Goal: Task Accomplishment & Management: Complete application form

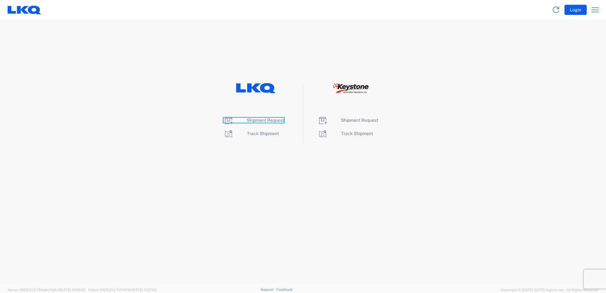
click at [248, 119] on span "Shipment Request" at bounding box center [265, 120] width 37 height 5
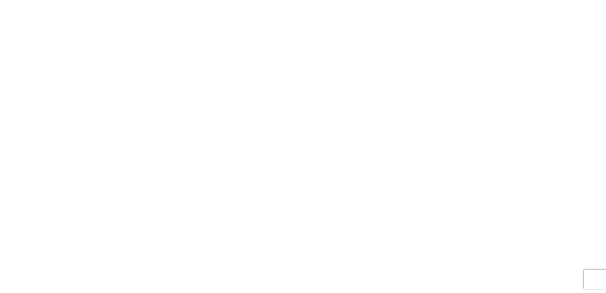
select select "FULL"
select select "LBS"
select select "IN"
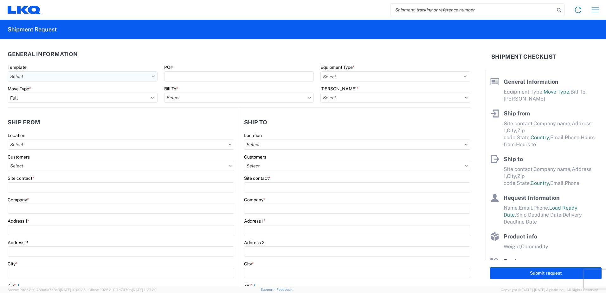
click at [50, 76] on input "text" at bounding box center [83, 76] width 150 height 10
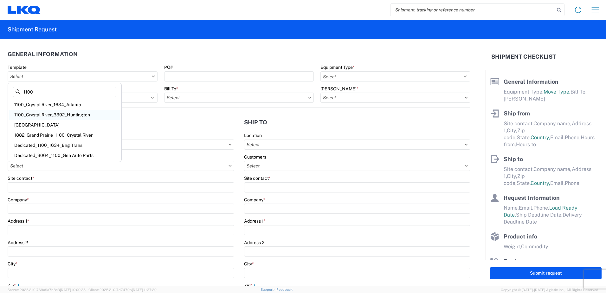
type input "1100"
click at [65, 116] on div "1100_Crystal River_3392_Huntington" at bounding box center [64, 115] width 111 height 10
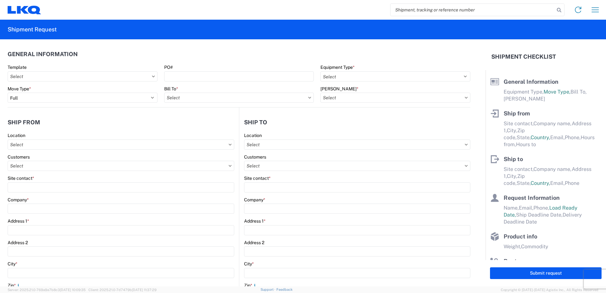
type input "1100_Crystal River_3392_Huntington"
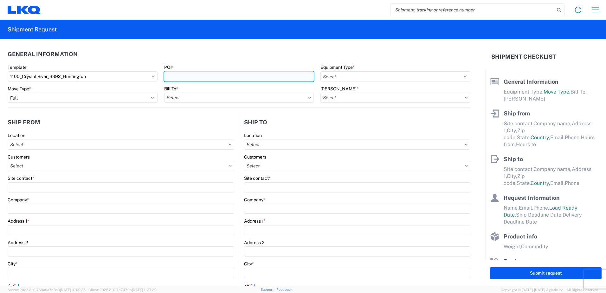
click at [179, 75] on input "PO#" at bounding box center [239, 76] width 150 height 10
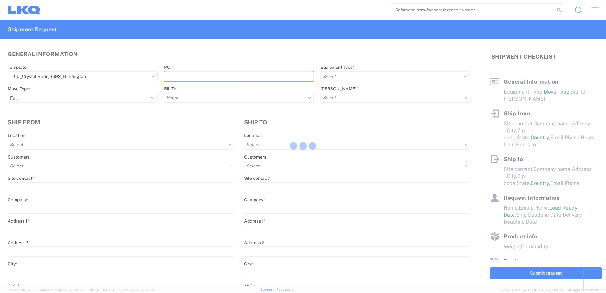
select select
type input "Shipping"
type input "LKQ Crystal River"
type input "4950 W Norvell Bryant Hwy"
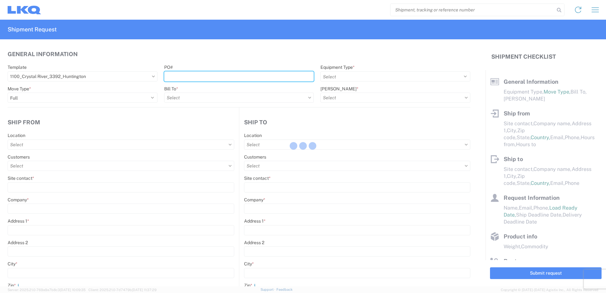
type input "Crystal River"
type input "34429"
select select "US"
type input "352-746-8519"
select select
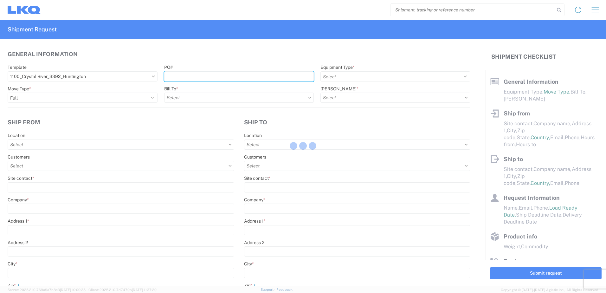
type input "Receiving"
type input "Transmetco"
type input "1750 Riverfork Dr E"
type input "Huntington"
type input "46750"
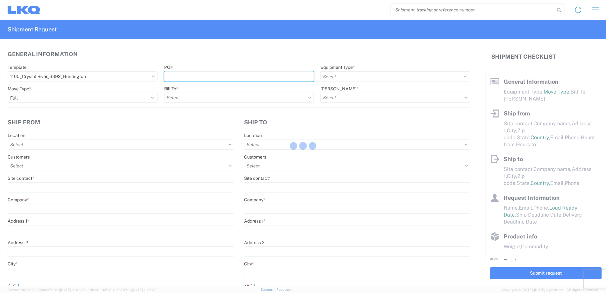
select select "US"
type input "555555555"
select select
type input "2019-06-14"
type textarea "Transmetco operates production 24/7 but only ships or receives on day shift"
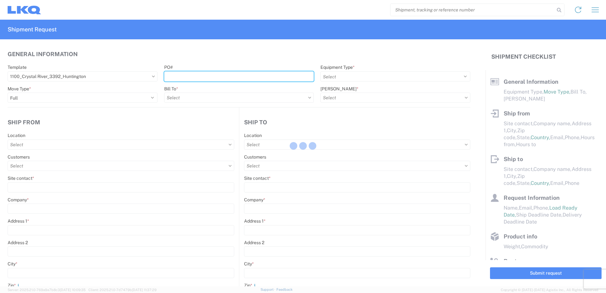
type input "42000"
type input "Wheels"
type input "1"
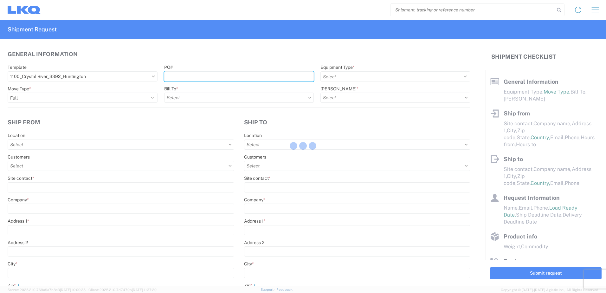
type input "1"
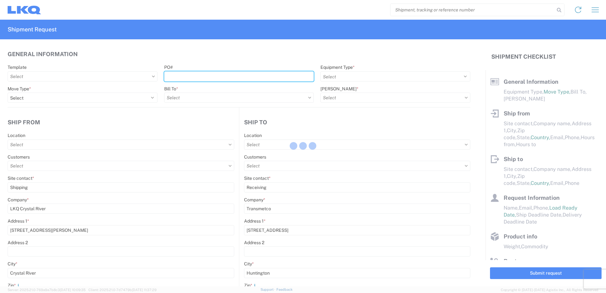
select select "FL"
select select
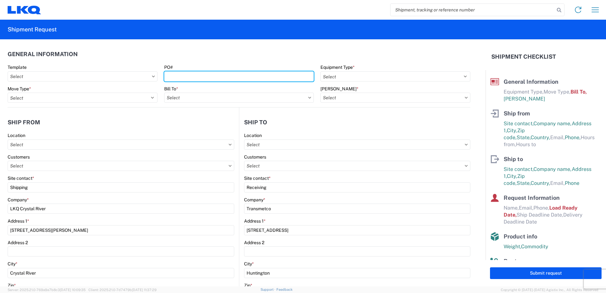
type input "3392 - Transmetco"
type input "1100 - LKQ Crystal River"
type input "3392-3015-50180-0000 - 3392 Freight In - Wheel Cores"
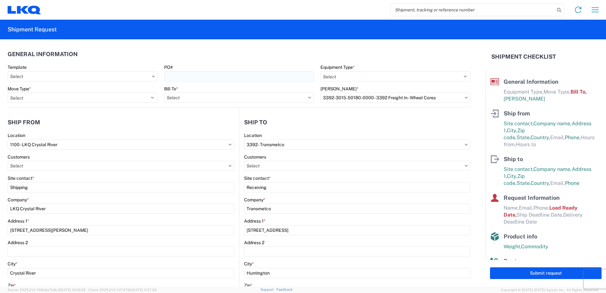
click at [189, 73] on div "PO#" at bounding box center [239, 72] width 150 height 17
click at [188, 77] on input "PO#" at bounding box center [239, 76] width 150 height 10
type input "T31645"
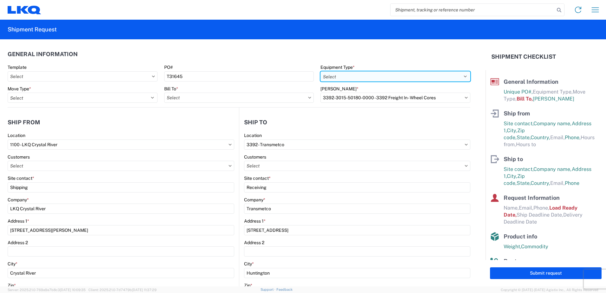
click at [345, 73] on select "Select 53’ Dry Van Flatbed Dropdeck (van) Lowboy (flatbed) Rail" at bounding box center [396, 76] width 150 height 10
select select "STDV"
click at [321, 71] on select "Select 53’ Dry Van Flatbed Dropdeck (van) Lowboy (flatbed) Rail" at bounding box center [396, 76] width 150 height 10
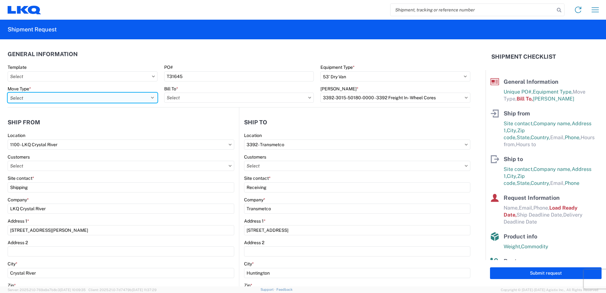
click at [83, 96] on select "Select Full Partial TL" at bounding box center [83, 98] width 150 height 10
select select "FULL"
click at [8, 93] on select "Select Full Partial TL" at bounding box center [83, 98] width 150 height 10
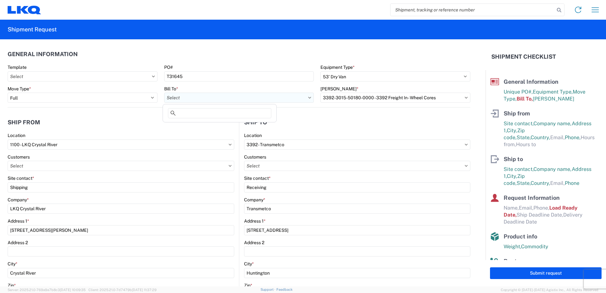
click at [193, 95] on input "text" at bounding box center [239, 98] width 150 height 10
type input "3392"
click at [200, 125] on div "3392 - Transmetco" at bounding box center [219, 126] width 111 height 10
type input "3392 - Transmetco"
click at [335, 99] on input "text" at bounding box center [396, 98] width 150 height 10
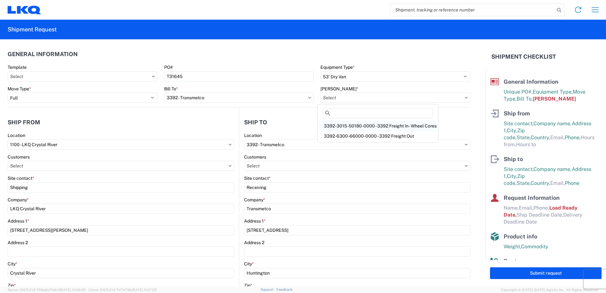
click at [353, 125] on div "3392-3015-50180-0000 - 3392 Freight In - Wheel Cores" at bounding box center [378, 126] width 118 height 10
type input "3392-3015-50180-0000 - 3392 Freight In - Wheel Cores"
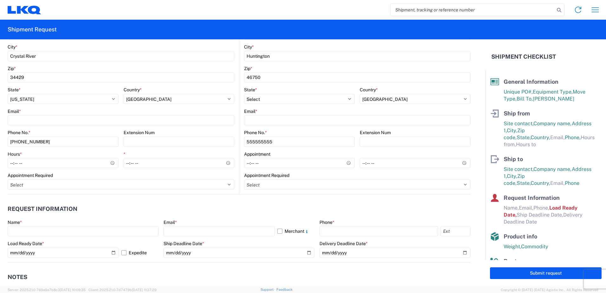
scroll to position [222, 0]
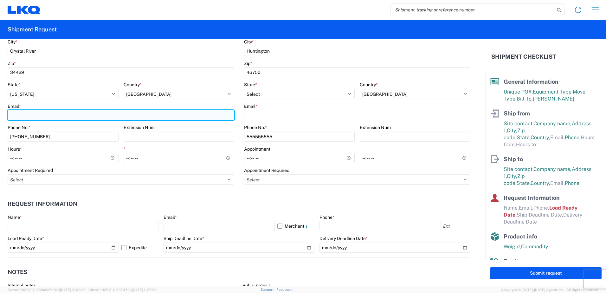
click at [56, 116] on input "Email *" at bounding box center [121, 115] width 227 height 10
type input "jmwaters@lkqcorp.com"
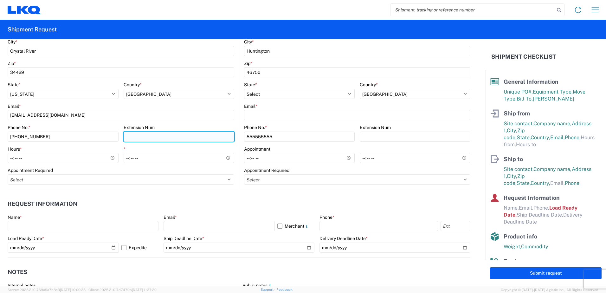
click at [154, 141] on input "Extension Num" at bounding box center [179, 137] width 111 height 10
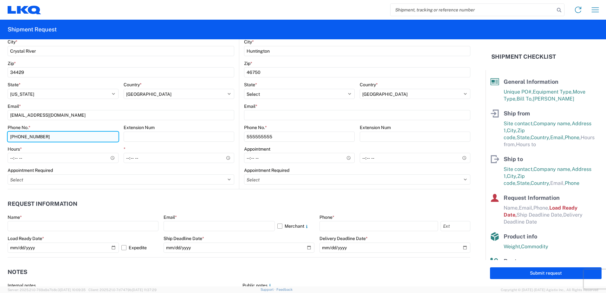
click at [57, 134] on input "352-746-8519" at bounding box center [63, 137] width 111 height 10
click at [56, 134] on input "352-746-8519" at bounding box center [63, 137] width 111 height 10
drag, startPoint x: 56, startPoint y: 134, endPoint x: -31, endPoint y: 134, distance: 87.9
click at [0, 134] on html "Home Shipment request Shipment tracking Shipment Request General Information Te…" at bounding box center [303, 146] width 606 height 293
type input "407-432-0307"
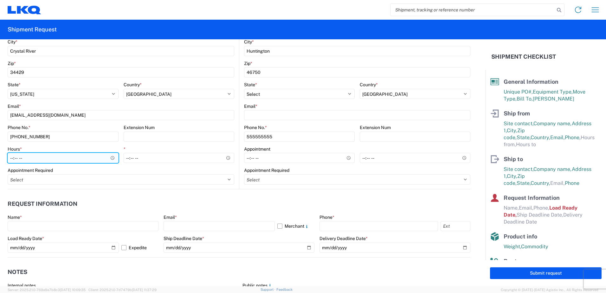
click at [14, 158] on input "Hours *" at bounding box center [63, 158] width 111 height 10
type input "10:00"
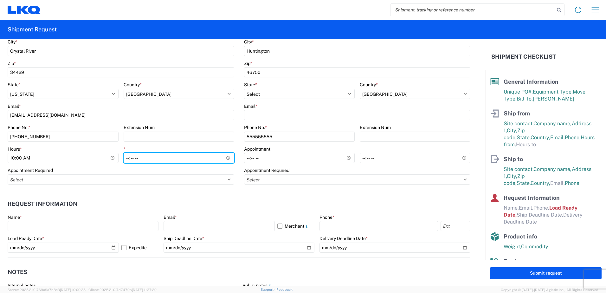
type input "15:00"
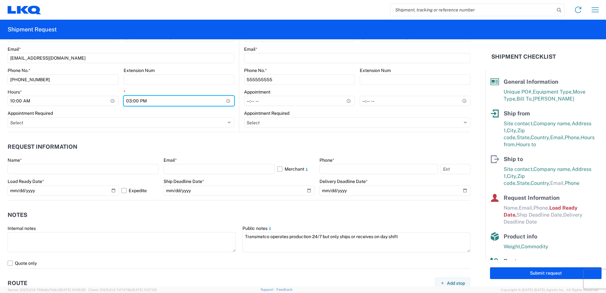
scroll to position [317, 0]
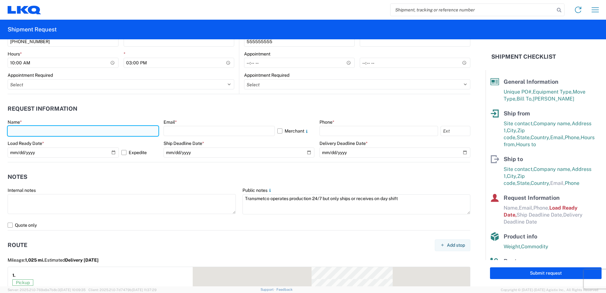
click at [33, 131] on input "text" at bounding box center [83, 131] width 151 height 10
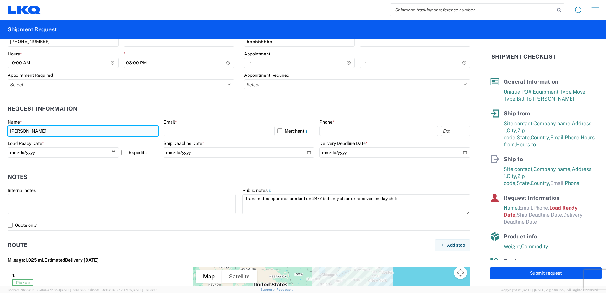
type input "Jill Waters"
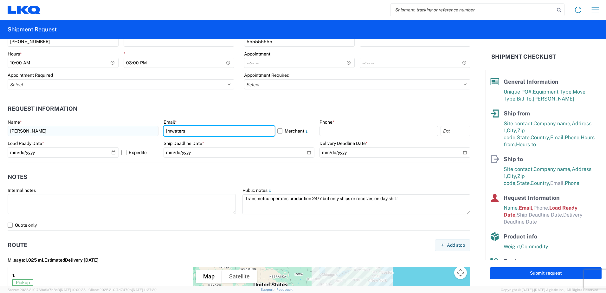
type input "jmwaters@lkqcorp.com"
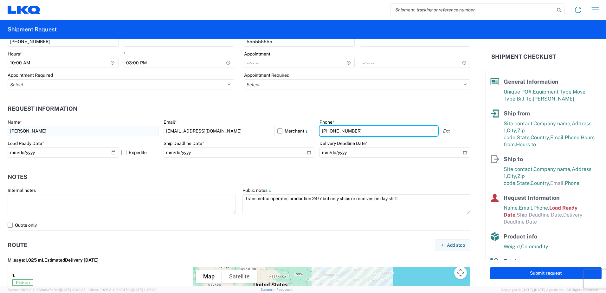
type input "407-432-0307"
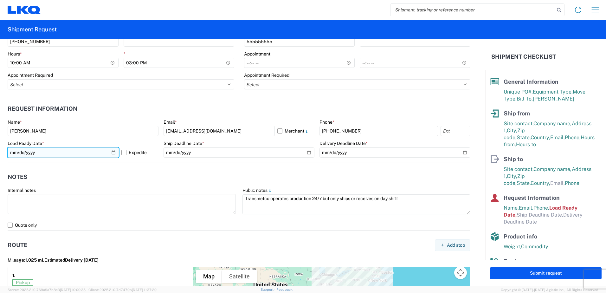
click at [109, 153] on input "2019-06-14" at bounding box center [63, 152] width 111 height 10
click at [111, 155] on input "2019-06-14" at bounding box center [63, 152] width 111 height 10
type input "2025-10-15"
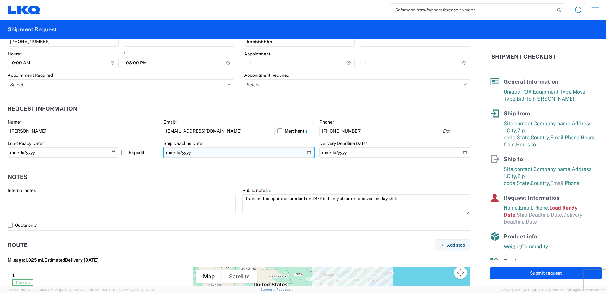
click at [305, 154] on input "date" at bounding box center [239, 152] width 151 height 10
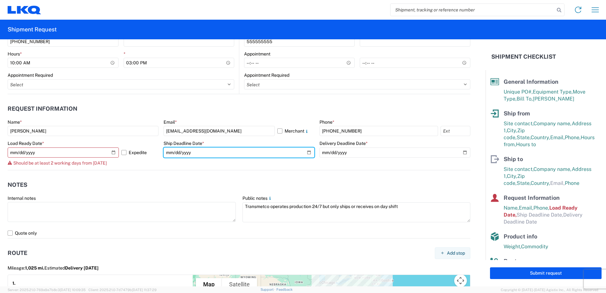
type input "2025-10-16"
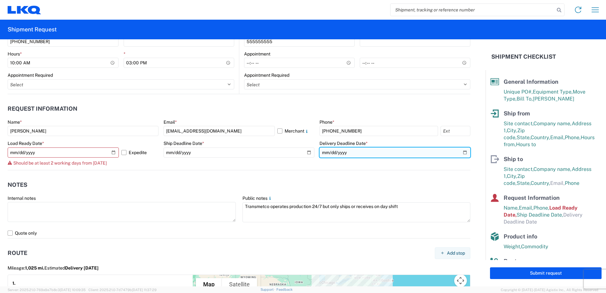
click at [462, 152] on input "date" at bounding box center [395, 152] width 151 height 10
type input "2025-10-17"
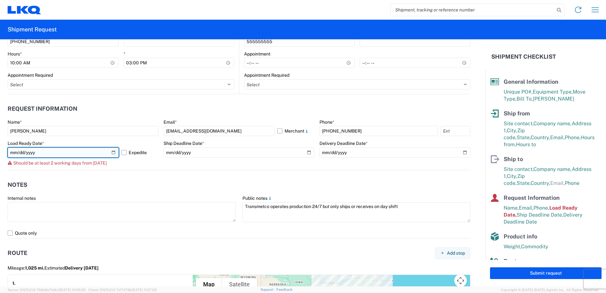
click at [114, 152] on input "2025-10-15" at bounding box center [63, 152] width 111 height 10
click at [114, 153] on input "2025-10-17" at bounding box center [63, 152] width 111 height 10
type input "2025-10-16"
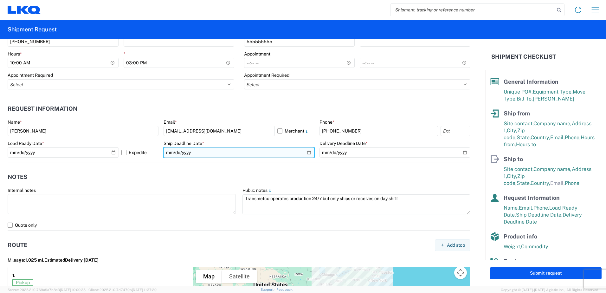
click at [307, 152] on input "2025-10-16" at bounding box center [239, 152] width 151 height 10
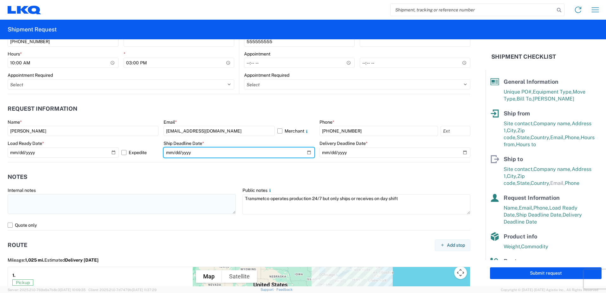
type input "2025-10-17"
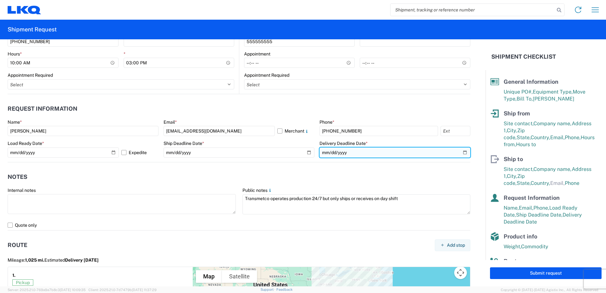
click at [459, 150] on input "2025-10-17" at bounding box center [395, 152] width 151 height 10
type input "2025-10-20"
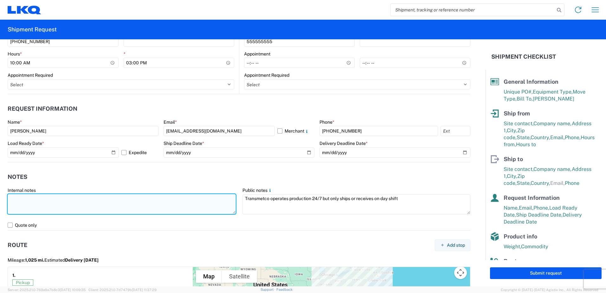
click at [128, 203] on textarea at bounding box center [122, 204] width 228 height 20
click at [83, 201] on textarea "Additional PO for 1125 T31646" at bounding box center [122, 204] width 228 height 20
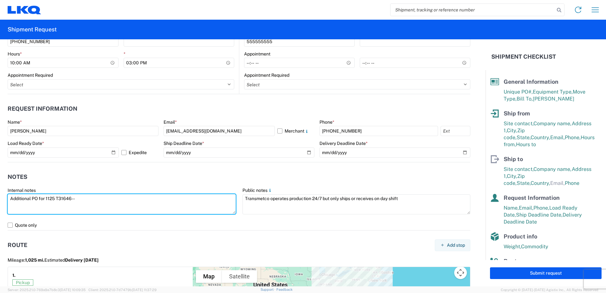
paste textarea "WHEELS-PALLETIZED"
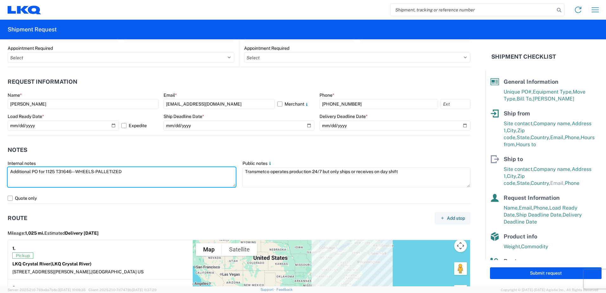
scroll to position [381, 0]
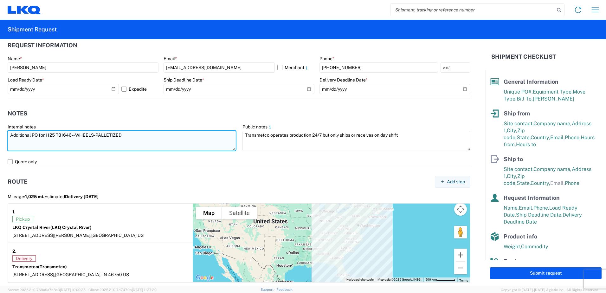
click at [82, 137] on textarea "Additional PO for 1125 T31646-- WHEELS-PALLETIZED" at bounding box center [122, 141] width 228 height 20
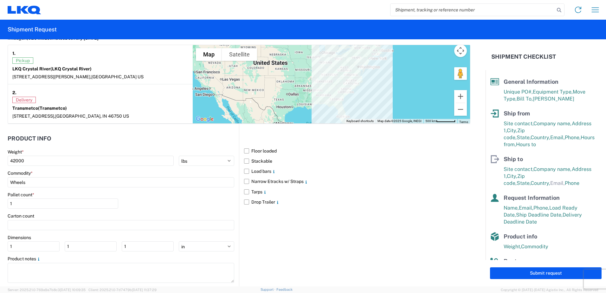
scroll to position [552, 0]
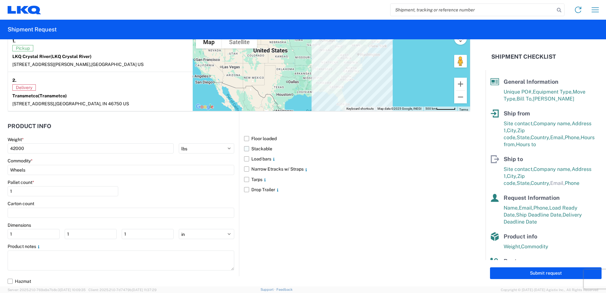
type textarea "Additional PO for 1125 T31646-- WHEELS-PALLETIZED"
click at [245, 149] on label "Stackable" at bounding box center [357, 149] width 226 height 10
click at [0, 0] on input "Stackable" at bounding box center [0, 0] width 0 height 0
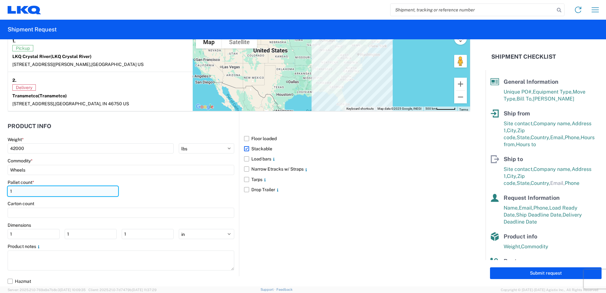
click at [29, 194] on input "1" at bounding box center [63, 191] width 111 height 10
type input "44"
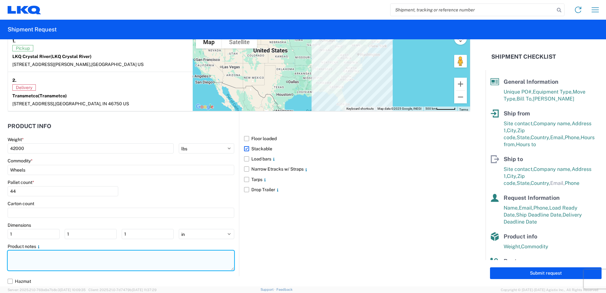
click at [31, 259] on textarea at bounding box center [121, 261] width 227 height 20
paste textarea "Additional PO for 1125 T31646-- WHEELS-PALLETIZED"
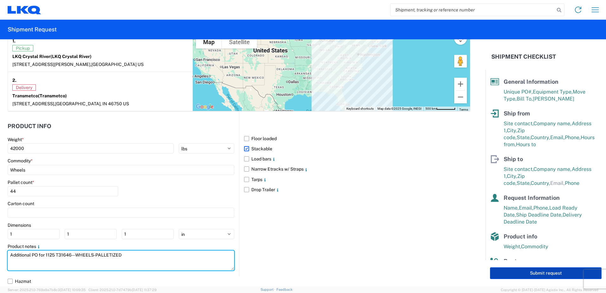
type textarea "Additional PO for 1125 T31646-- WHEELS-PALLETIZED"
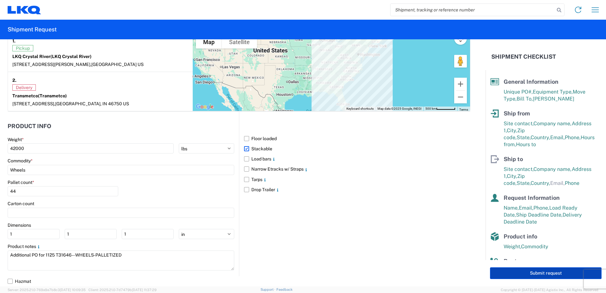
click at [521, 274] on button "Submit request" at bounding box center [546, 273] width 112 height 12
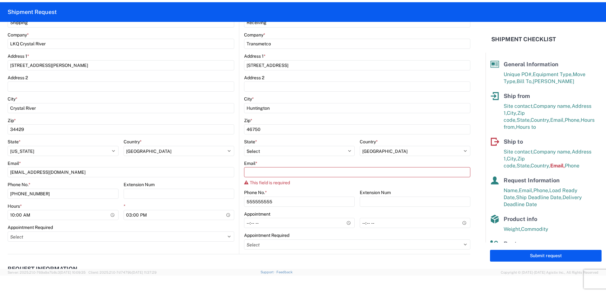
scroll to position [147, 0]
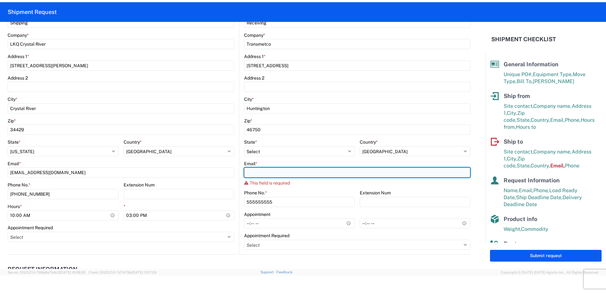
click at [281, 174] on input "Email *" at bounding box center [357, 172] width 226 height 10
click at [267, 174] on input "Email *" at bounding box center [357, 172] width 226 height 10
paste input "rxgledhill@lkqcorp.com"
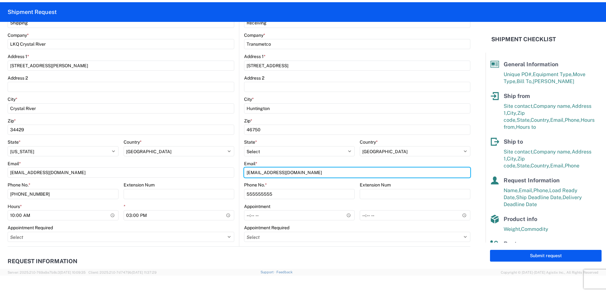
type input "rxgledhill@lkqcorp.com"
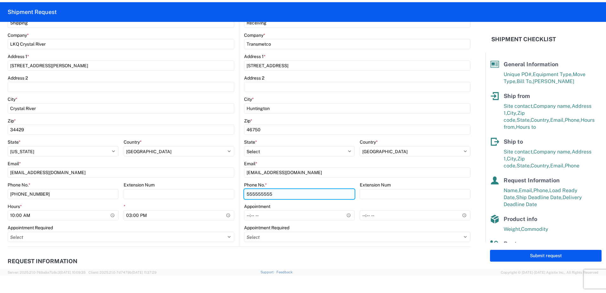
click at [273, 194] on input "555555555" at bounding box center [299, 194] width 111 height 10
click at [274, 194] on input "555555555" at bounding box center [299, 194] width 111 height 10
type input "260-224-5817"
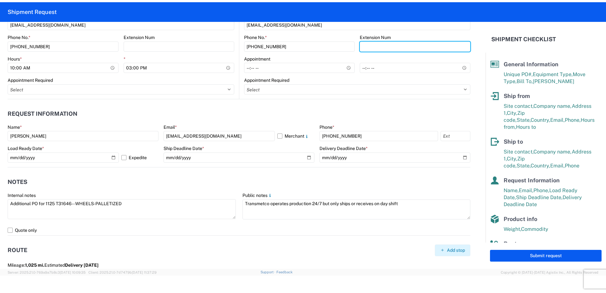
scroll to position [306, 0]
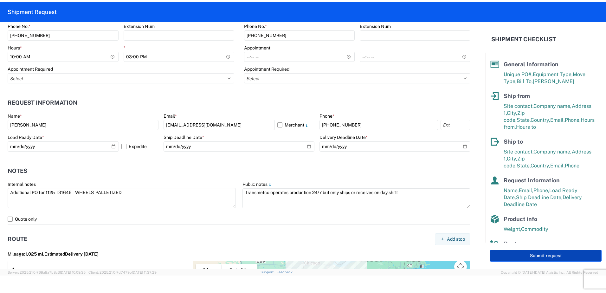
click at [502, 254] on button "Submit request" at bounding box center [546, 256] width 112 height 12
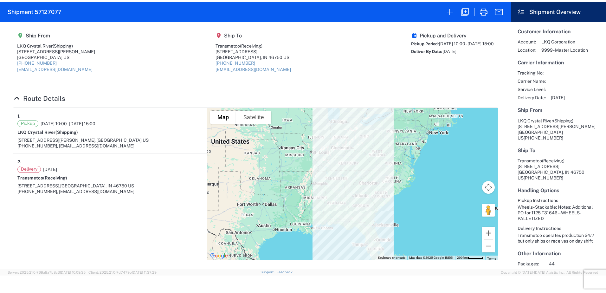
click at [487, 72] on div "Pickup and Delivery Pickup Period: 10/16/2025 10:00 - 10/17/2025 15:00 Deliver …" at bounding box center [452, 55] width 83 height 44
click at [487, 15] on icon "button" at bounding box center [484, 12] width 10 height 10
